Goal: Transaction & Acquisition: Purchase product/service

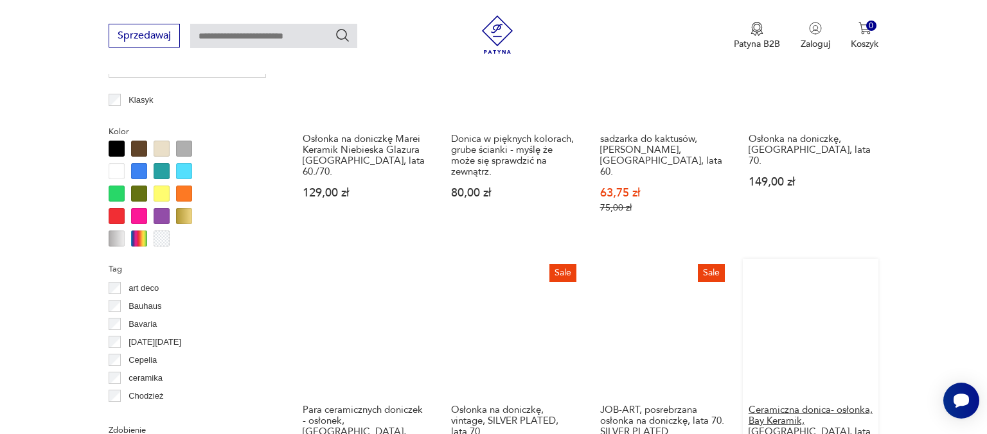
scroll to position [1307, 0]
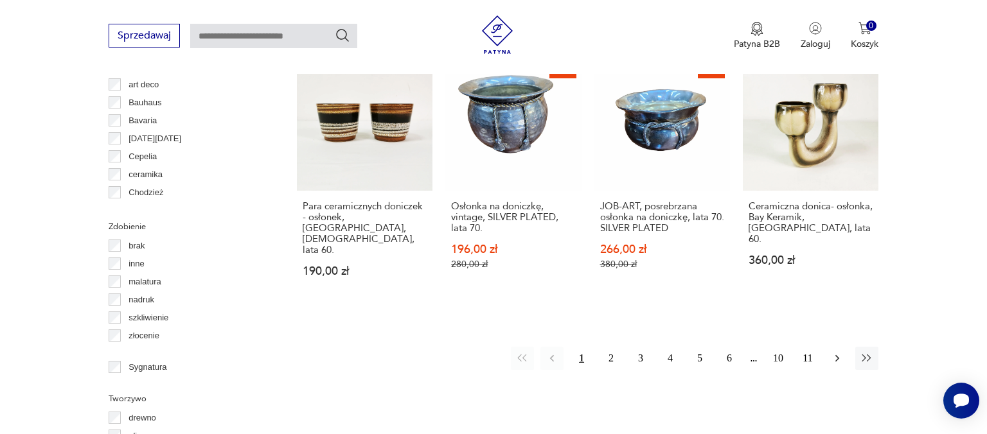
click at [836, 352] on icon "button" at bounding box center [837, 358] width 13 height 13
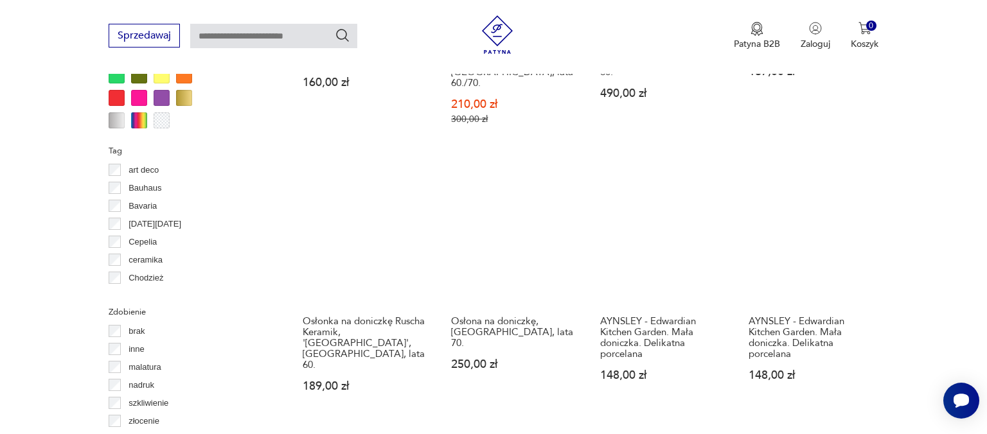
scroll to position [1425, 0]
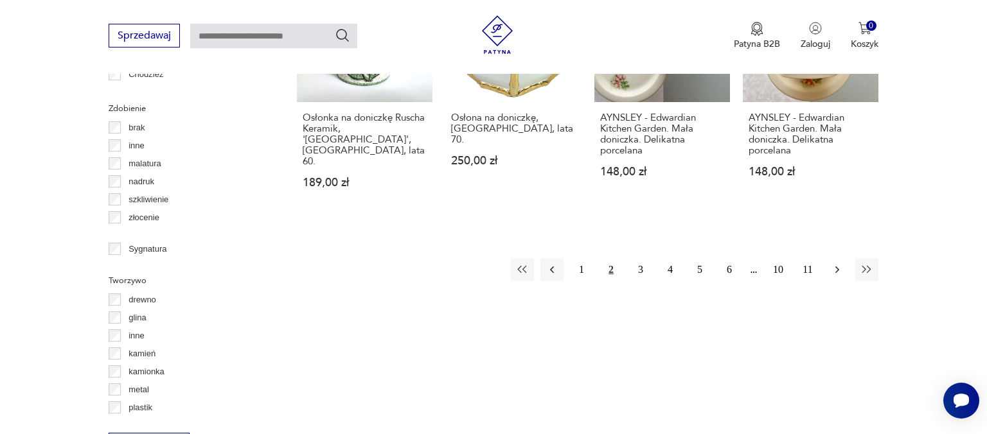
click at [834, 263] on icon "button" at bounding box center [837, 269] width 13 height 13
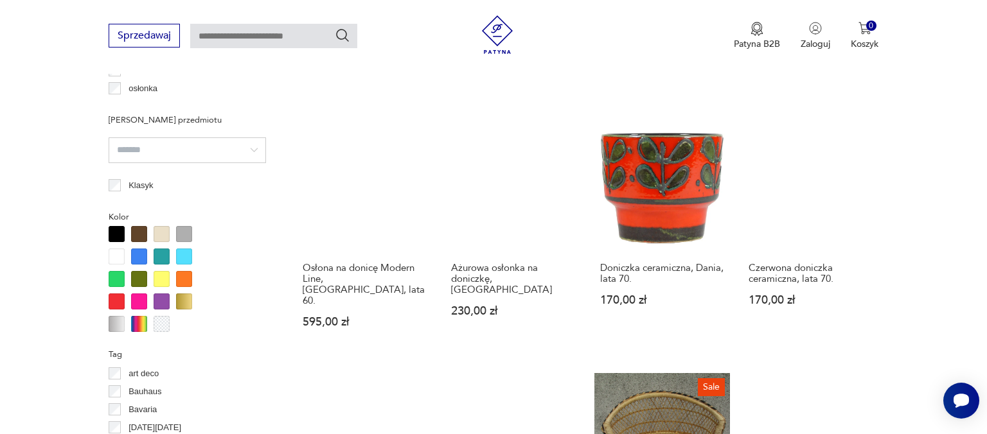
scroll to position [1290, 0]
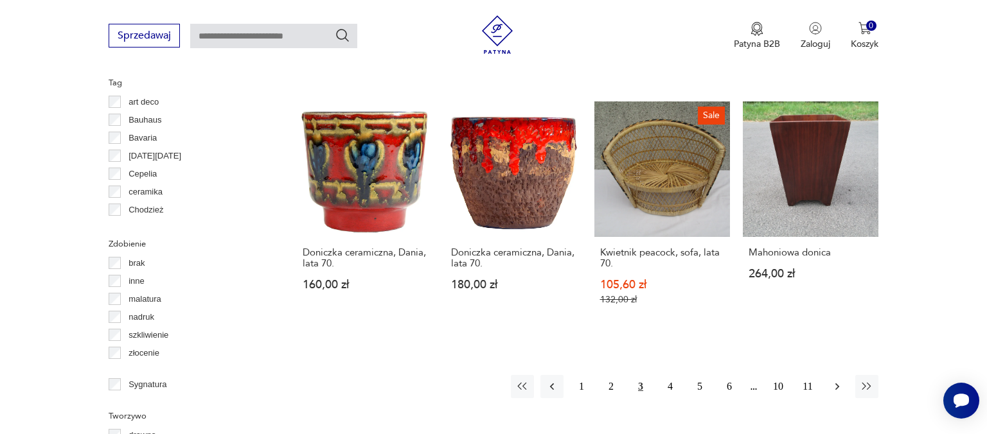
click at [834, 380] on icon "button" at bounding box center [837, 386] width 13 height 13
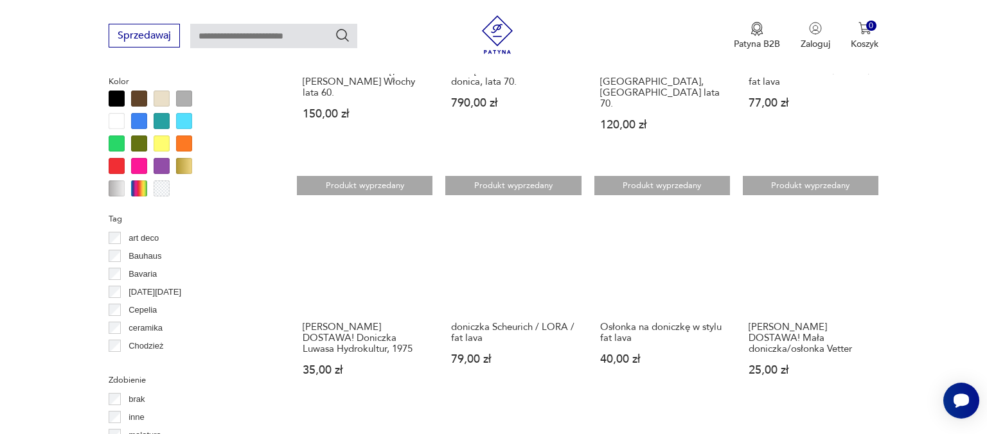
scroll to position [1357, 0]
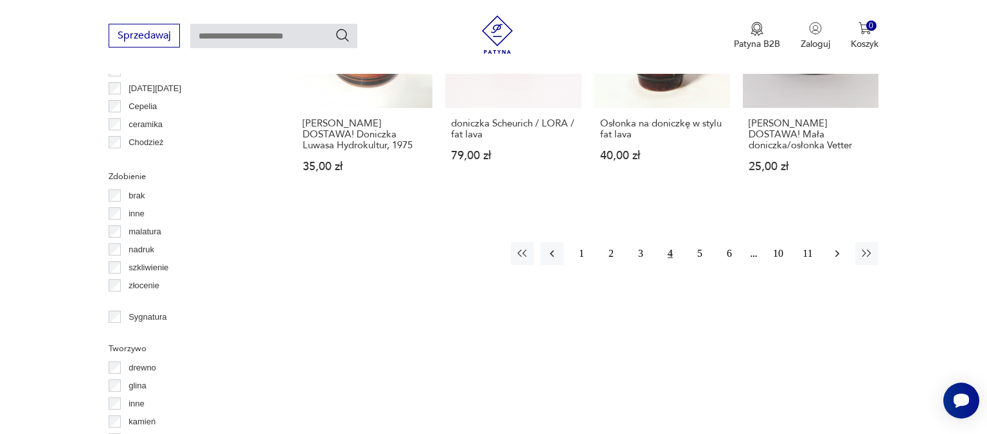
click at [836, 247] on icon "button" at bounding box center [837, 253] width 13 height 13
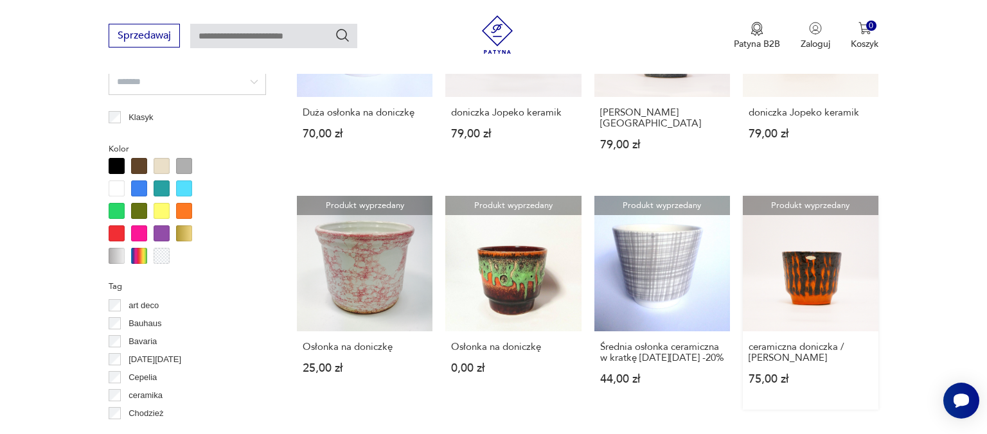
scroll to position [1357, 0]
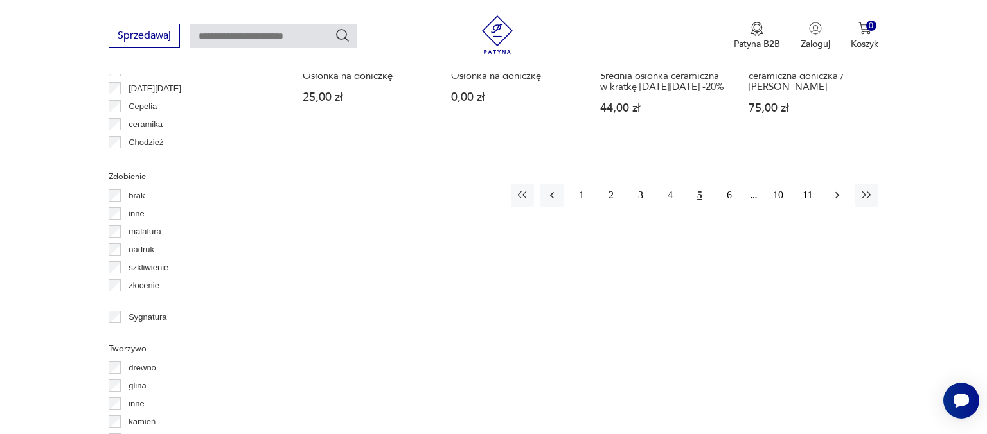
click at [830, 194] on button "button" at bounding box center [836, 195] width 23 height 23
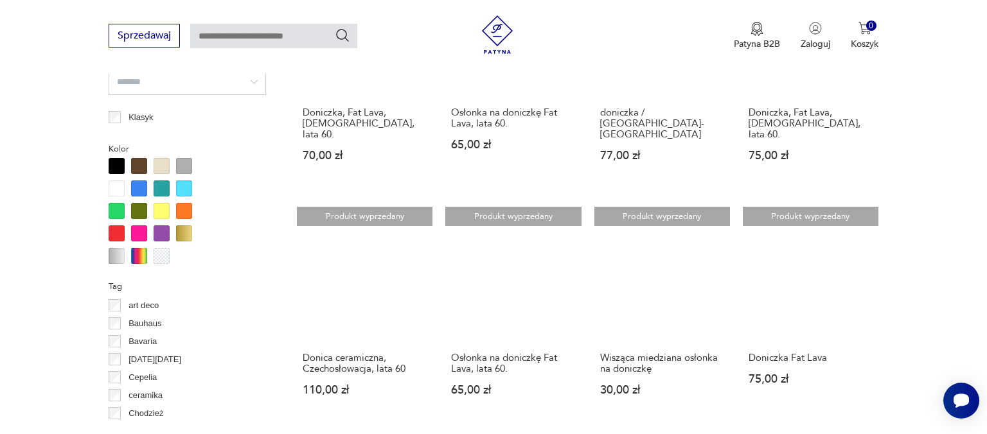
scroll to position [1290, 0]
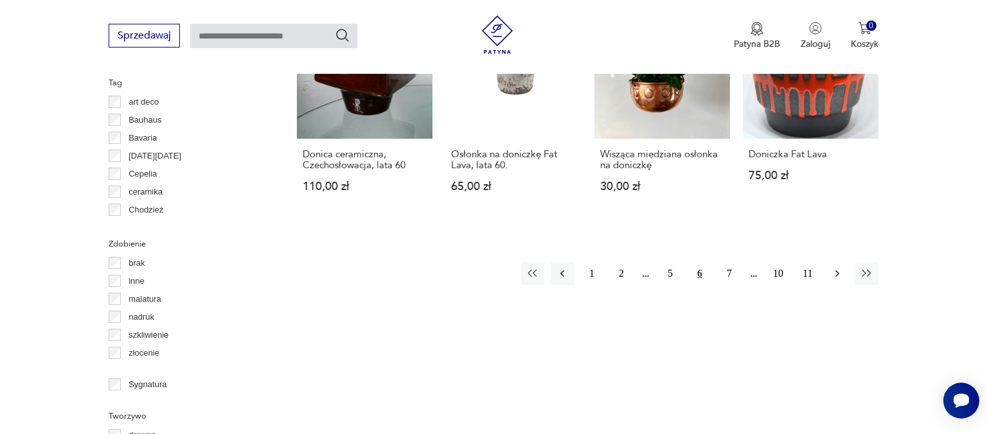
click at [839, 267] on icon "button" at bounding box center [837, 273] width 13 height 13
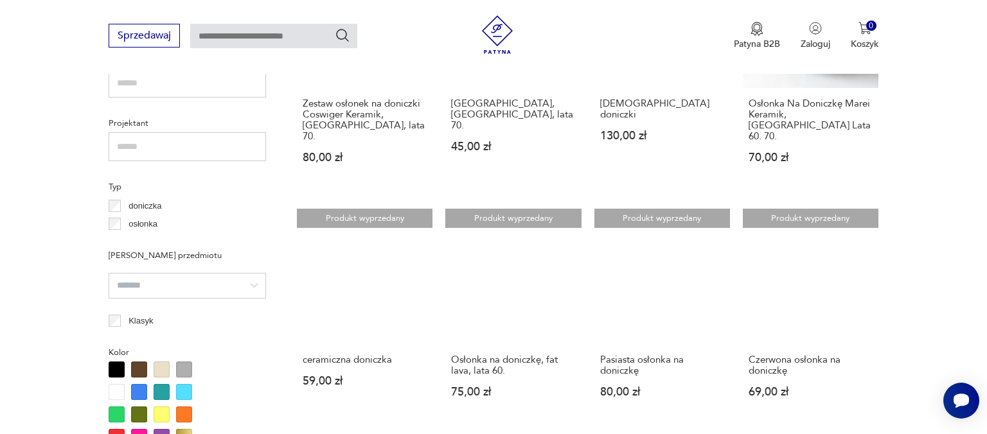
scroll to position [1086, 0]
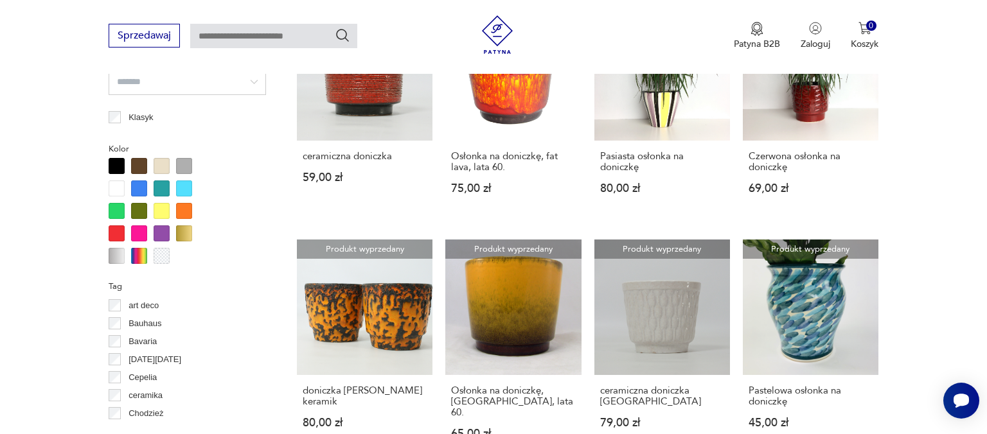
click at [186, 231] on div at bounding box center [184, 233] width 16 height 16
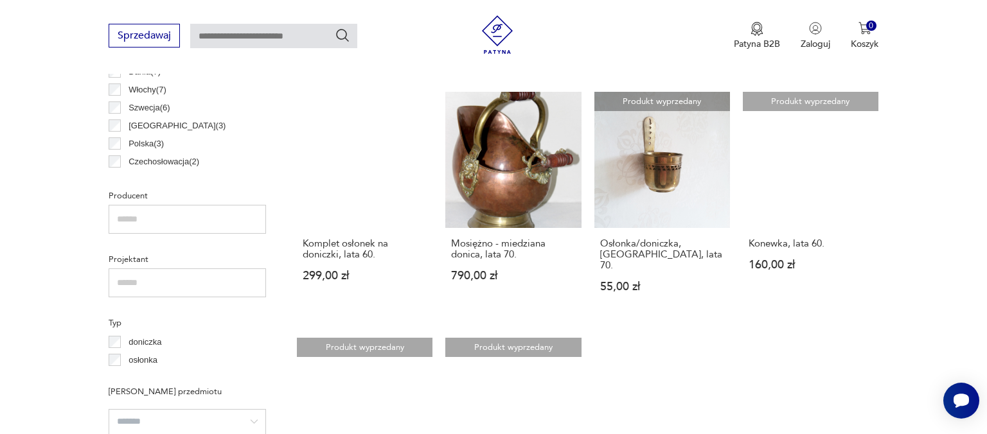
scroll to position [950, 0]
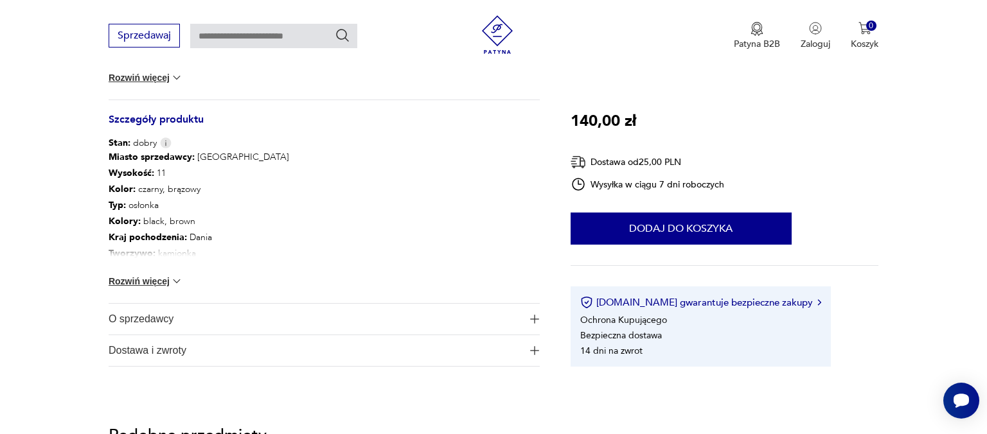
scroll to position [475, 0]
